Goal: Task Accomplishment & Management: Use online tool/utility

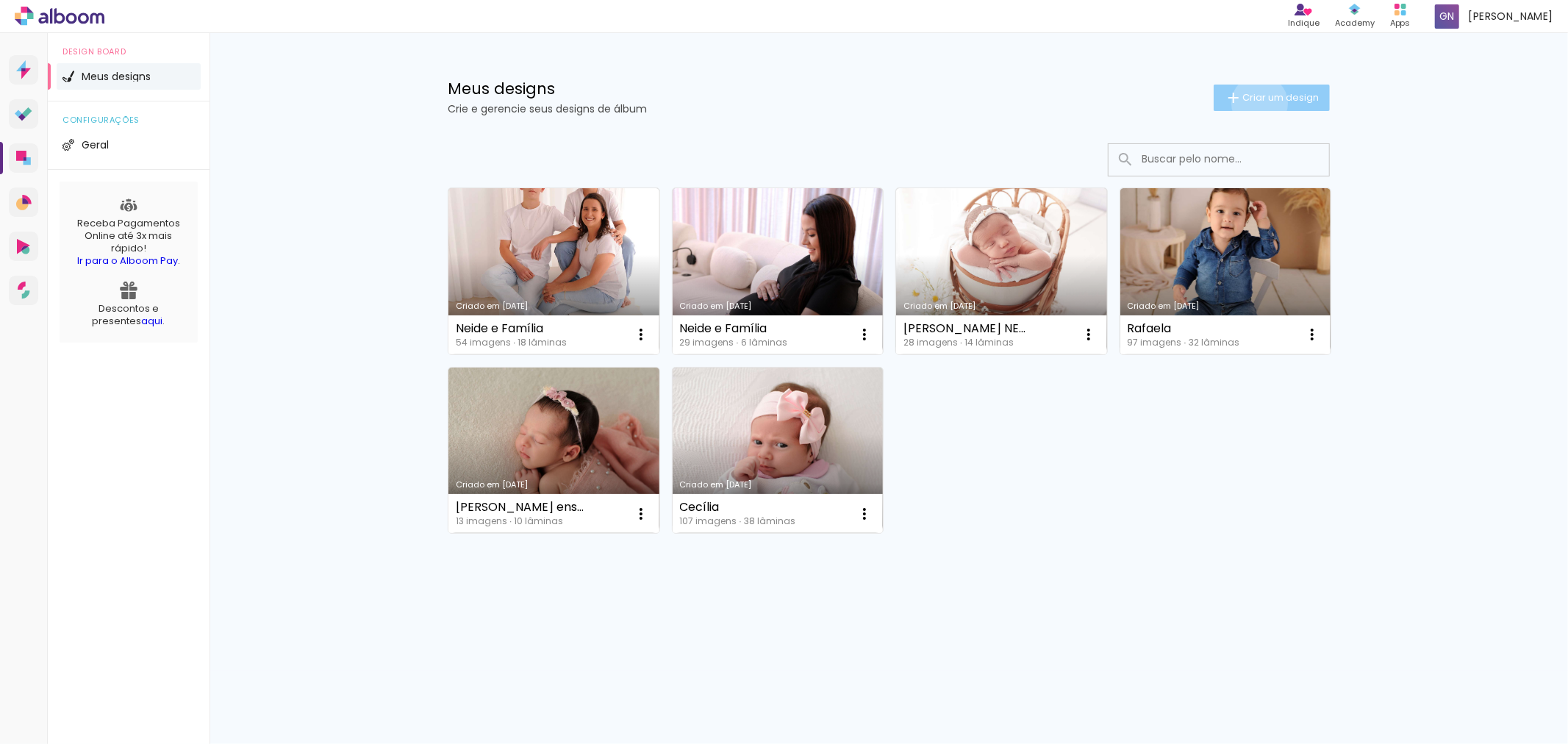
click at [1257, 103] on paper-button "Criar um design" at bounding box center [1271, 97] width 117 height 26
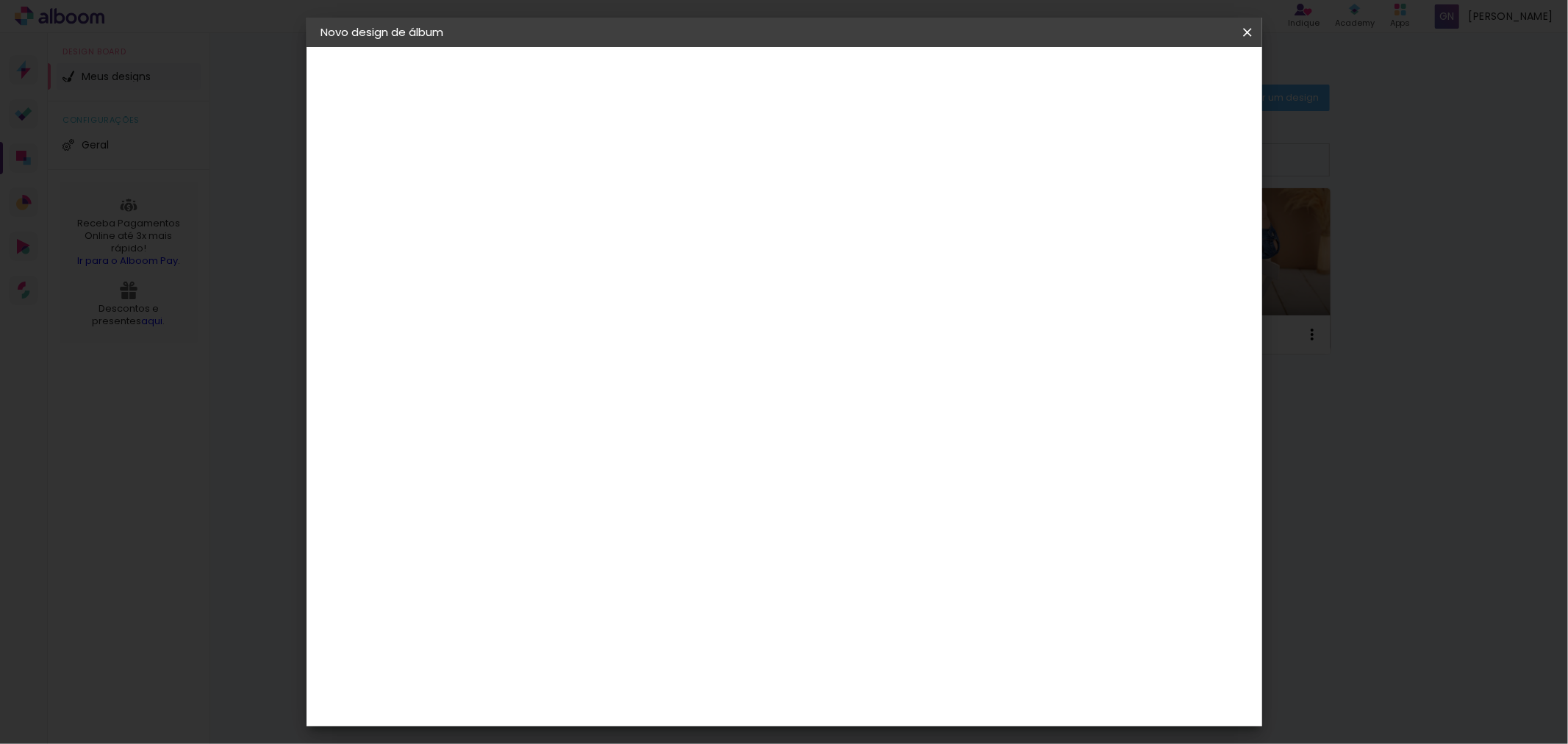
click at [562, 204] on input at bounding box center [562, 198] width 0 height 23
type input "T"
type input "Rosi Gestante"
type paper-input "Rosi Gestante"
click at [0, 0] on slot "Avançar" at bounding box center [0, 0] width 0 height 0
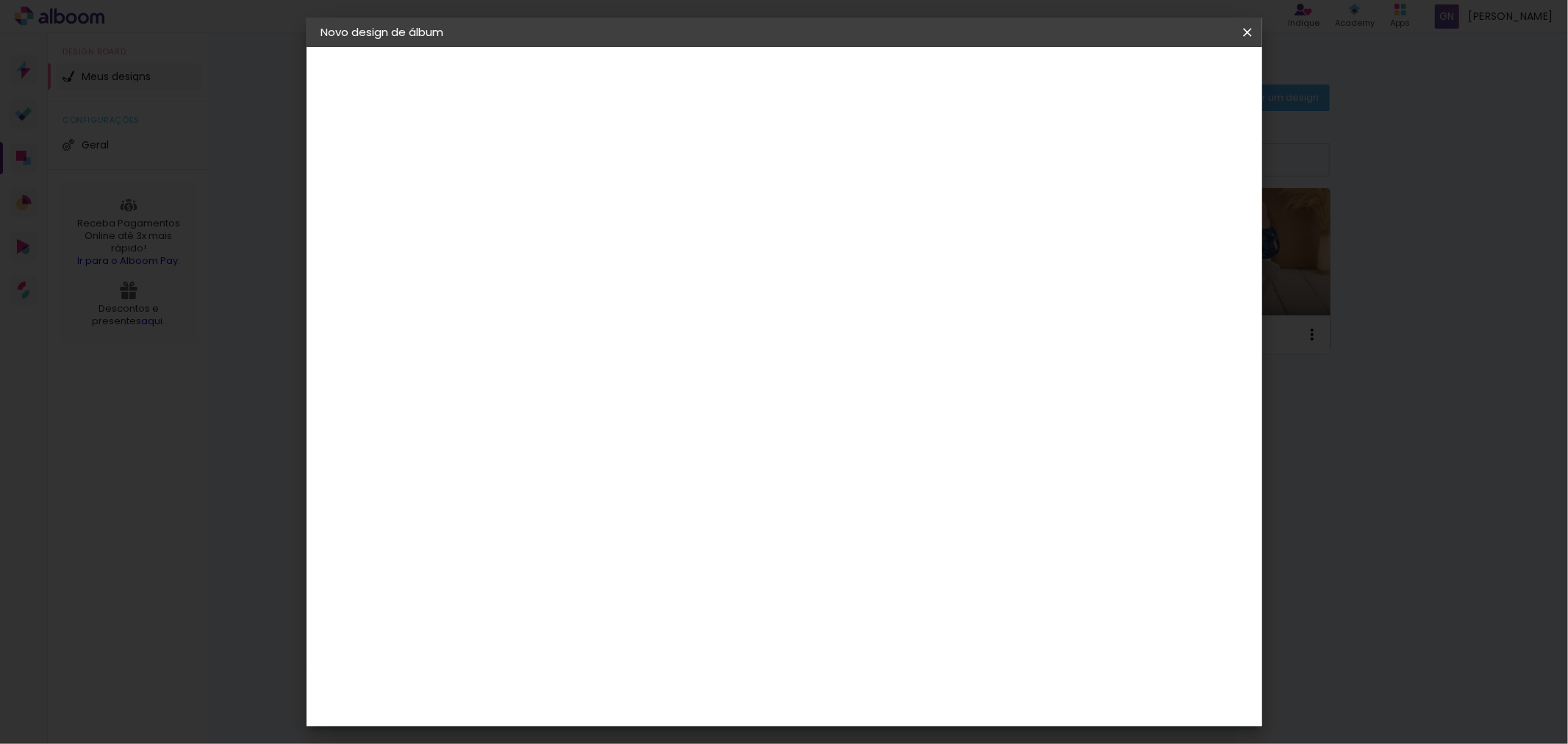
scroll to position [1089, 0]
click at [819, 305] on div "Sugerir uma encadernadora" at bounding box center [773, 306] width 91 height 23
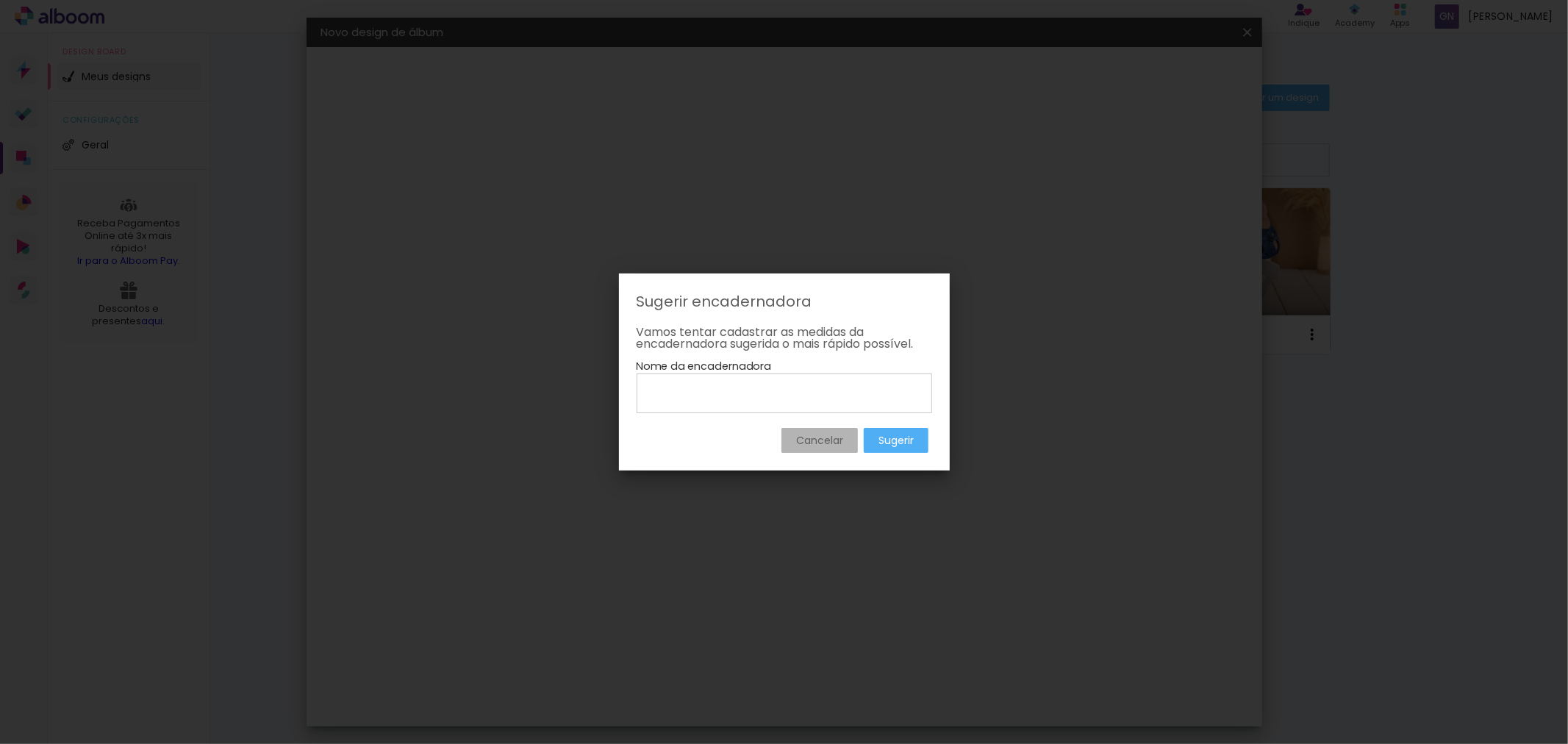
click at [0, 0] on slot "Cancelar" at bounding box center [0, 0] width 0 height 0
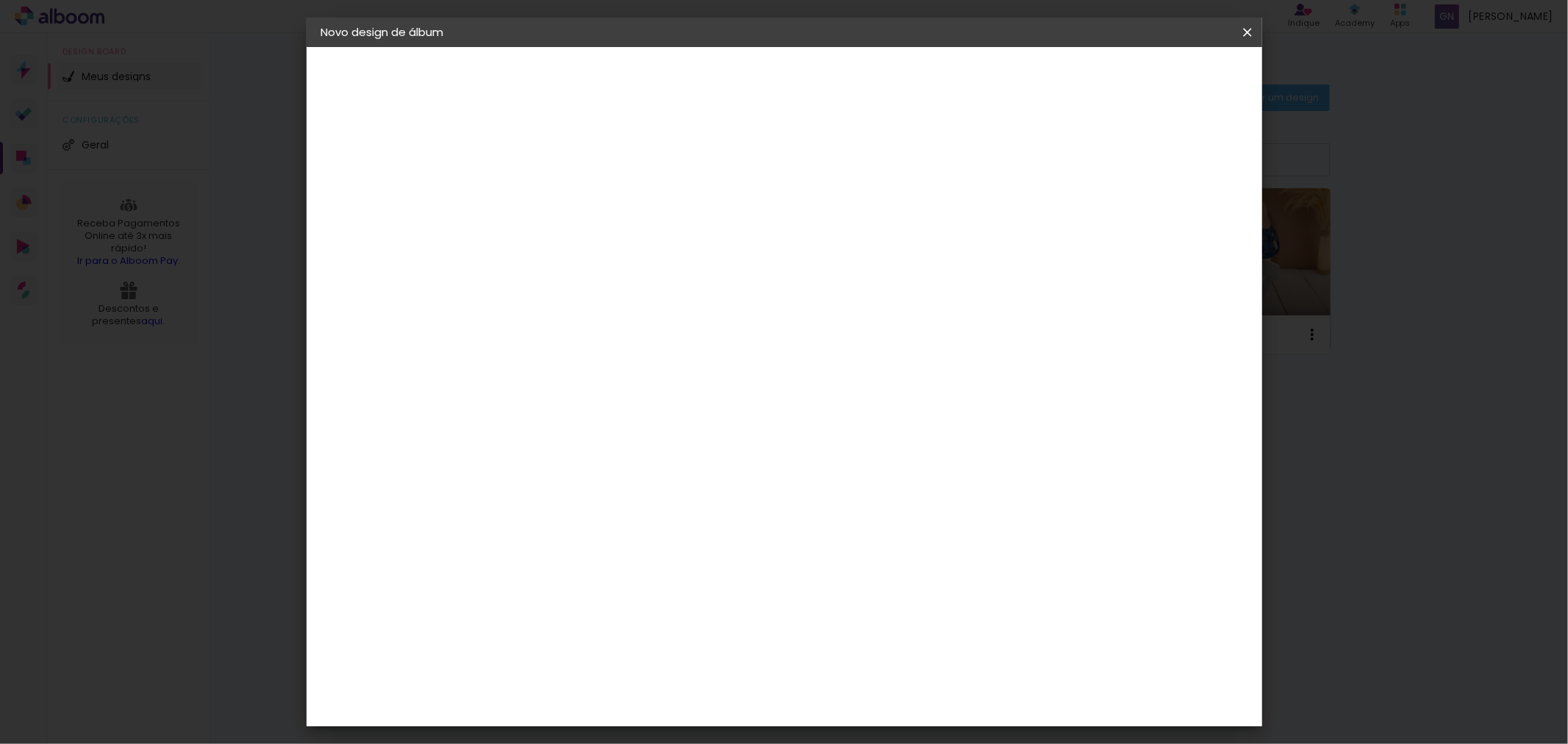
click at [0, 0] on slot "Tamanho Livre" at bounding box center [0, 0] width 0 height 0
click at [0, 0] on slot "Avançar" at bounding box center [0, 0] width 0 height 0
click at [1081, 170] on div at bounding box center [1074, 169] width 13 height 13
type paper-checkbox "on"
